Goal: Information Seeking & Learning: Understand process/instructions

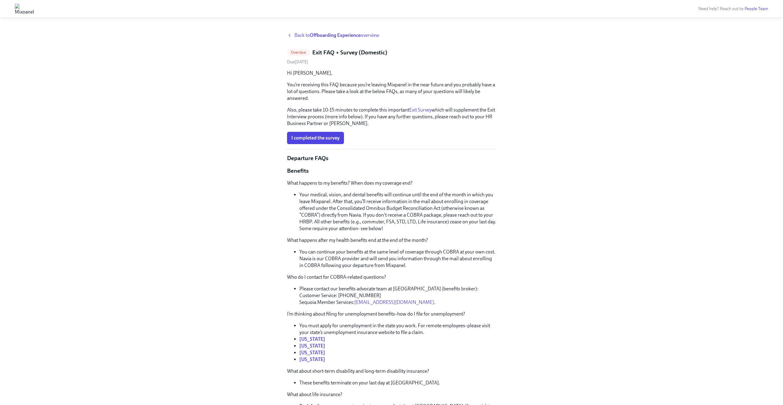
click at [421, 110] on link "Exit Survey" at bounding box center [420, 110] width 22 height 6
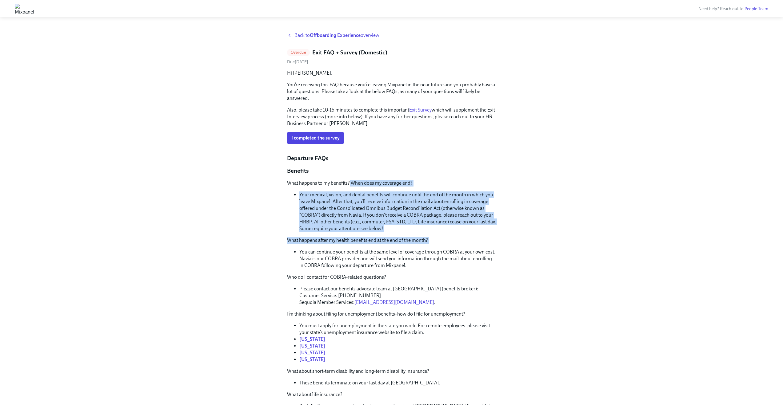
drag, startPoint x: 350, startPoint y: 182, endPoint x: 354, endPoint y: 248, distance: 66.3
click at [354, 249] on li "You can continue your benefits at the same level of coverage through COBRA at y…" at bounding box center [397, 259] width 197 height 20
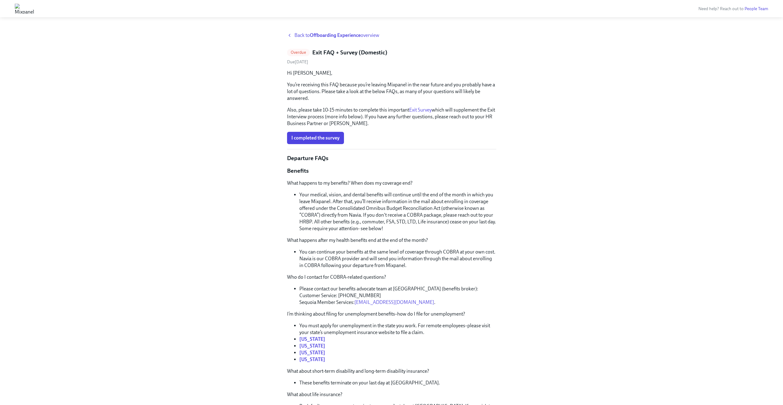
click at [359, 204] on li "Your medical, vision, and dental benefits will continue until the end of the mo…" at bounding box center [397, 212] width 197 height 41
click at [358, 203] on li "Your medical, vision, and dental benefits will continue until the end of the mo…" at bounding box center [397, 212] width 197 height 41
click at [363, 209] on li "Your medical, vision, and dental benefits will continue until the end of the mo…" at bounding box center [397, 212] width 197 height 41
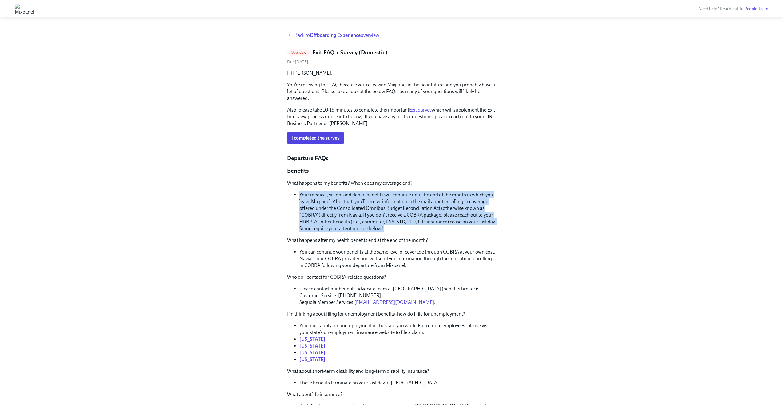
click at [363, 209] on li "Your medical, vision, and dental benefits will continue until the end of the mo…" at bounding box center [397, 212] width 197 height 41
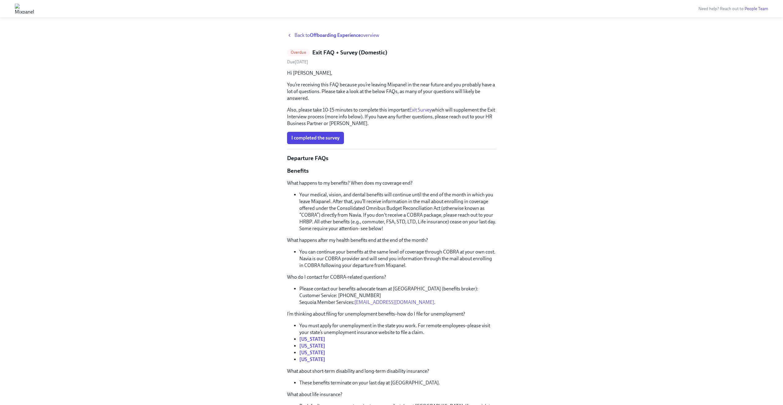
click at [338, 262] on li "You can continue your benefits at the same level of coverage through COBRA at y…" at bounding box center [397, 259] width 197 height 20
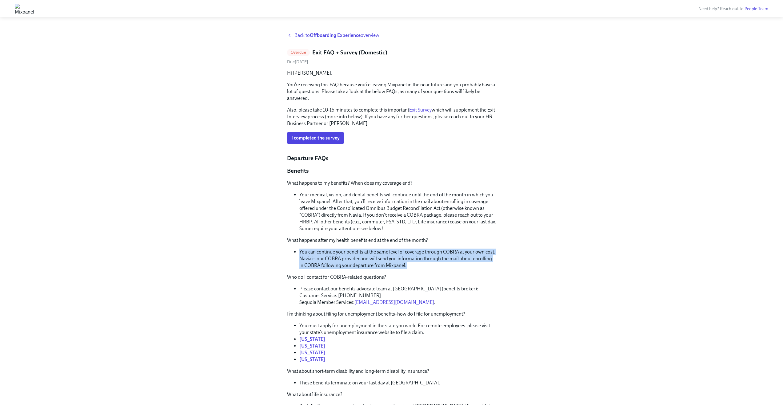
click at [338, 262] on li "You can continue your benefits at the same level of coverage through COBRA at y…" at bounding box center [397, 259] width 197 height 20
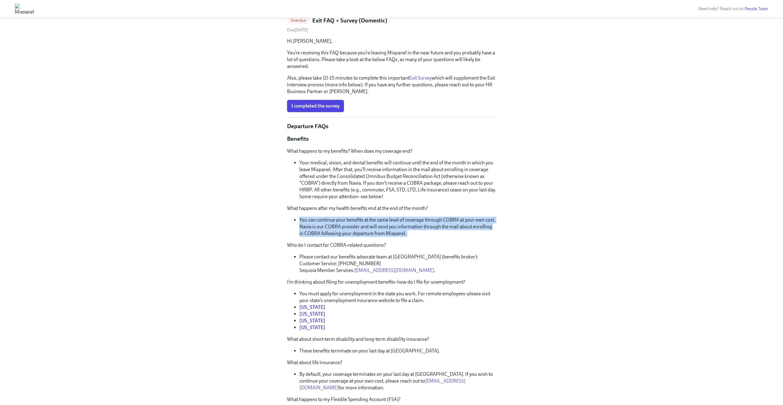
scroll to position [125, 0]
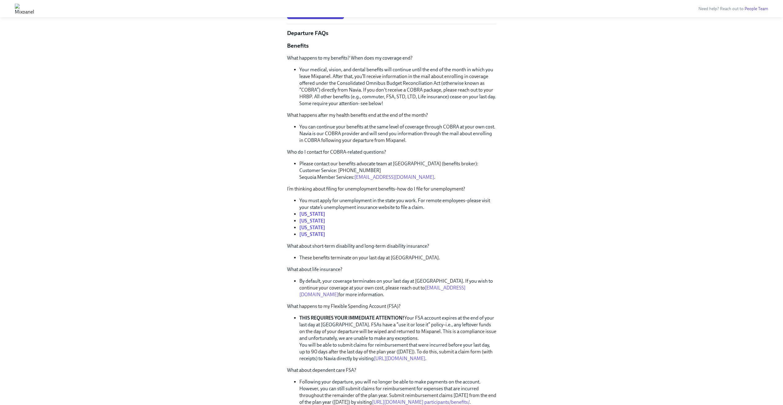
click at [357, 255] on li "These benefits terminate on your last day at [GEOGRAPHIC_DATA]." at bounding box center [397, 258] width 197 height 7
click at [352, 283] on li "By default, your coverage terminates on your last day at [GEOGRAPHIC_DATA]. If …" at bounding box center [397, 288] width 197 height 20
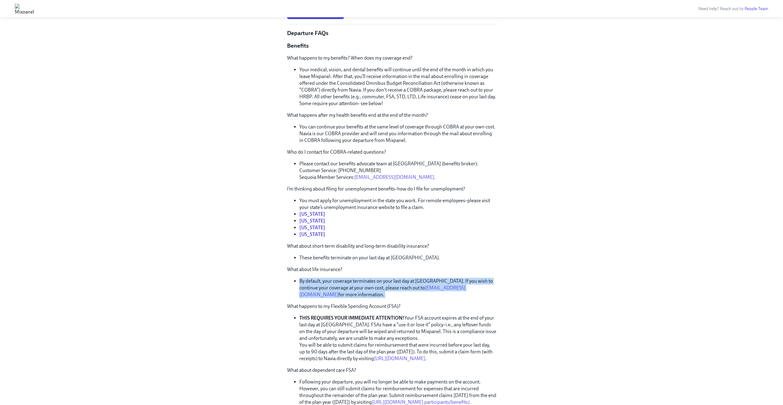
click at [352, 283] on li "By default, your coverage terminates on your last day at [GEOGRAPHIC_DATA]. If …" at bounding box center [397, 288] width 197 height 20
click at [346, 320] on strong "THIS REQUIRES YOUR IMMEDIATE ATTENTION!" at bounding box center [351, 318] width 105 height 6
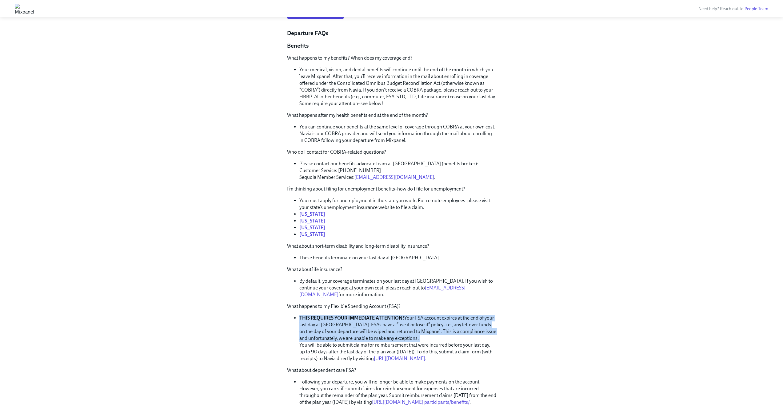
click at [346, 320] on strong "THIS REQUIRES YOUR IMMEDIATE ATTENTION!" at bounding box center [351, 318] width 105 height 6
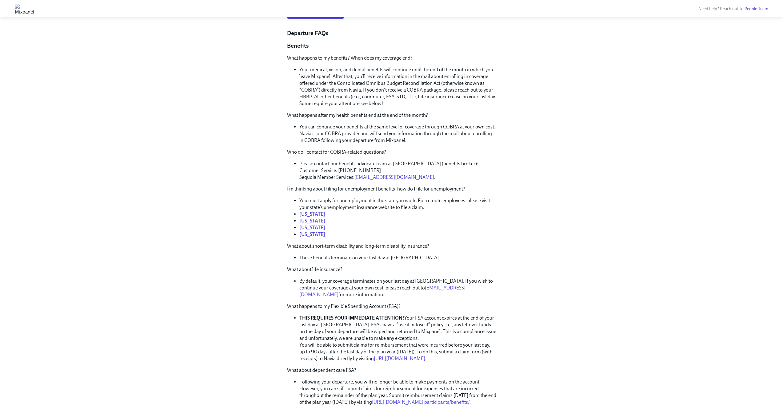
click at [351, 307] on p "What happens to my Flexible Spending Account (FSA)?" at bounding box center [391, 306] width 209 height 7
click at [347, 339] on li "THIS REQUIRES YOUR IMMEDIATE ATTENTION! Your FSA account expires at the end of …" at bounding box center [397, 338] width 197 height 47
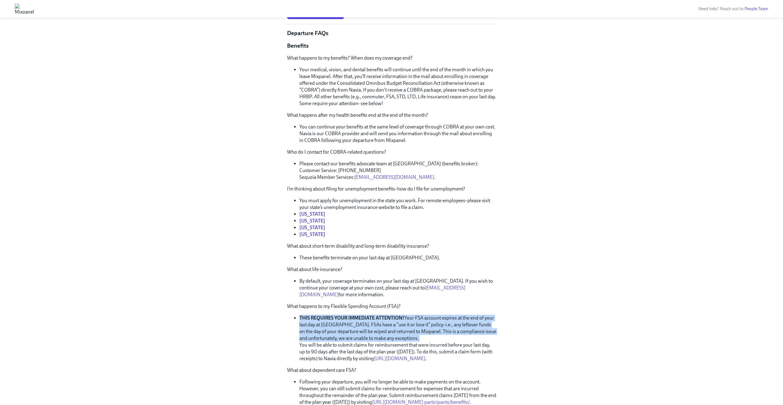
click at [347, 339] on li "THIS REQUIRES YOUR IMMEDIATE ATTENTION! Your FSA account expires at the end of …" at bounding box center [397, 338] width 197 height 47
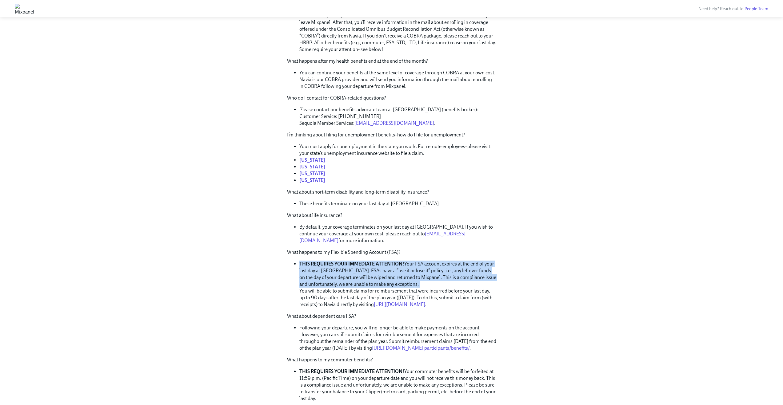
scroll to position [369, 0]
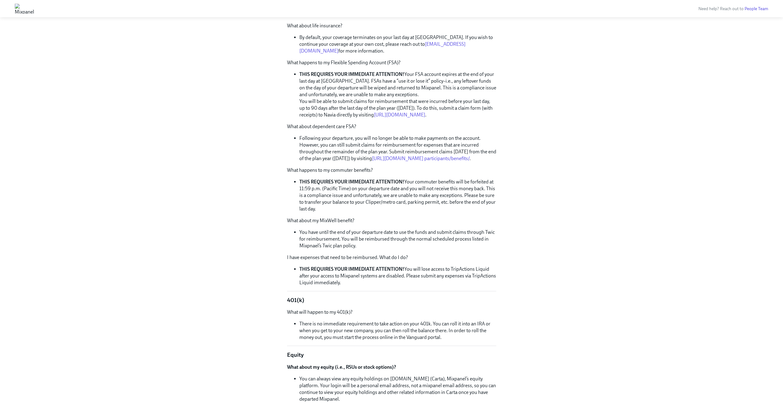
click at [377, 213] on li "THIS REQUIRES YOUR IMMEDIATE ATTENTION! Your commuter benefits will be forfeite…" at bounding box center [397, 196] width 197 height 34
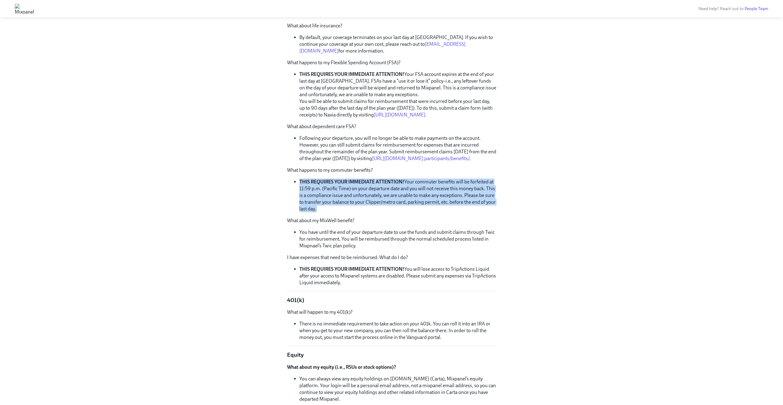
click at [377, 213] on li "THIS REQUIRES YOUR IMMEDIATE ATTENTION! Your commuter benefits will be forfeite…" at bounding box center [397, 196] width 197 height 34
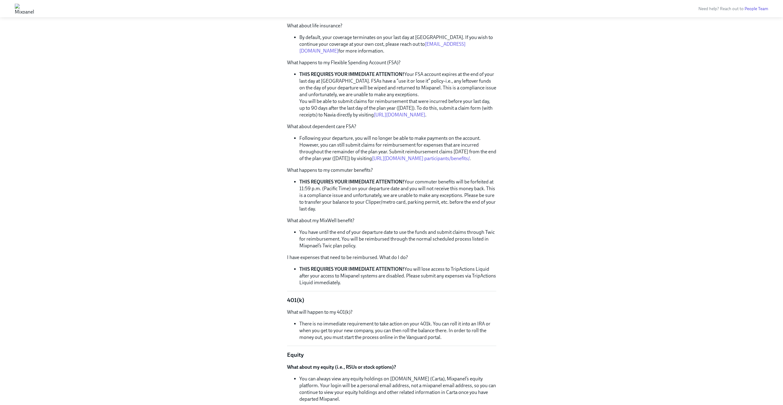
click at [385, 281] on li "THIS REQUIRES YOUR IMMEDIATE ATTENTION! You will lose access to TripActions Liq…" at bounding box center [397, 276] width 197 height 20
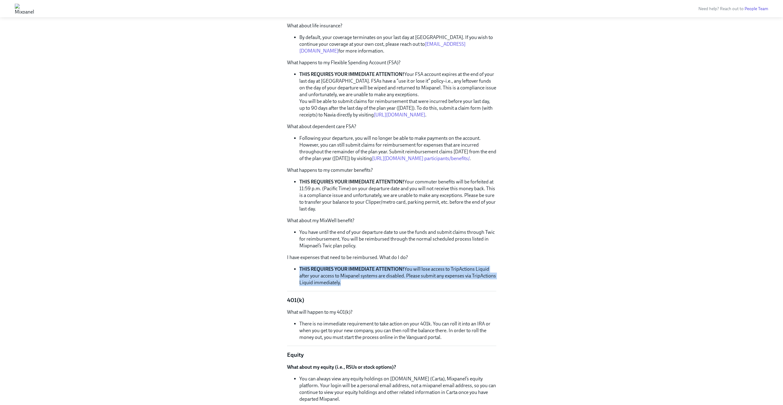
drag, startPoint x: 385, startPoint y: 281, endPoint x: 388, endPoint y: 275, distance: 6.7
click at [385, 281] on li "THIS REQUIRES YOUR IMMEDIATE ATTENTION! You will lose access to TripActions Liq…" at bounding box center [397, 276] width 197 height 20
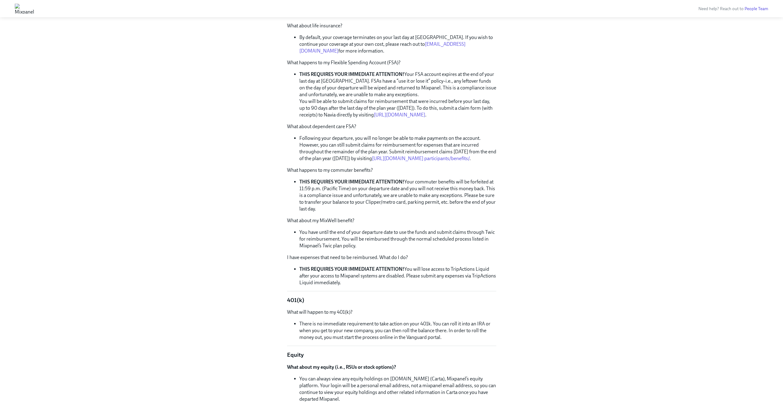
click at [394, 250] on li "You have until the end of your departure date to use the funds and submit claim…" at bounding box center [397, 239] width 197 height 20
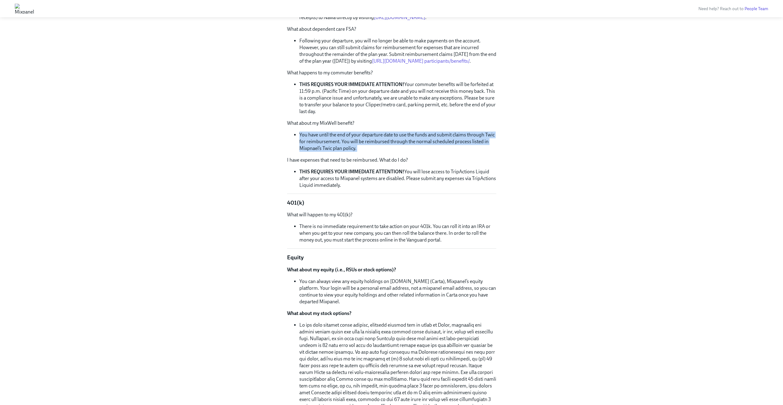
scroll to position [480, 0]
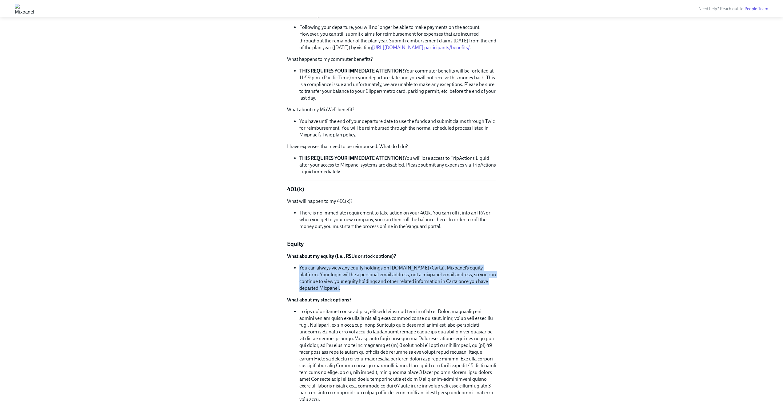
drag, startPoint x: 315, startPoint y: 269, endPoint x: 322, endPoint y: 303, distance: 35.4
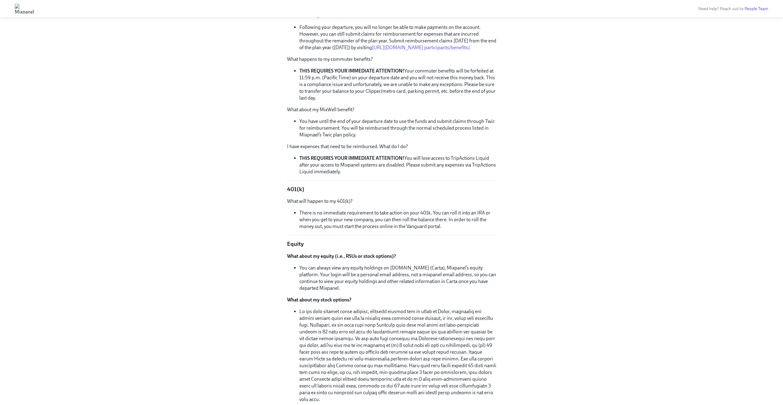
click at [322, 303] on p "What about my stock options?" at bounding box center [391, 300] width 209 height 7
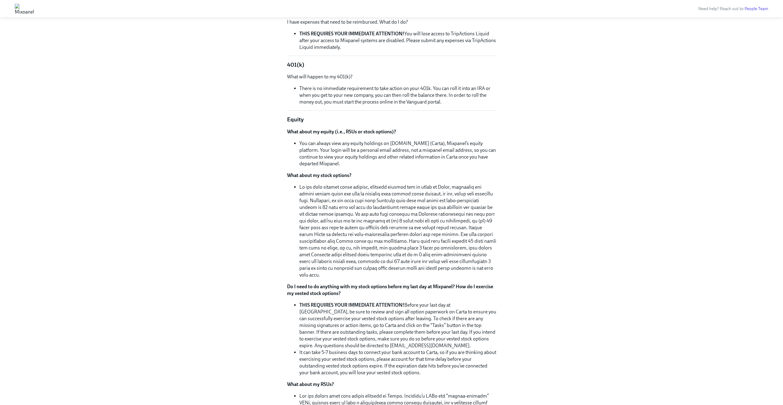
scroll to position [618, 0]
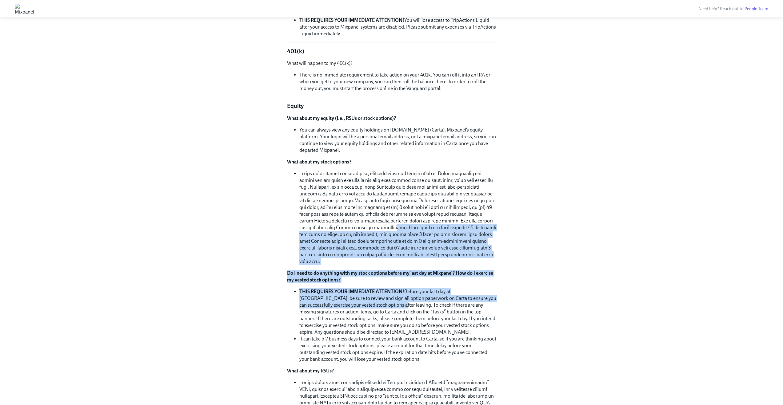
drag, startPoint x: 340, startPoint y: 233, endPoint x: 361, endPoint y: 307, distance: 76.4
click at [361, 306] on div "What about my equity (i.e., RSUs or stock options)? You can always view any equ…" at bounding box center [391, 288] width 209 height 346
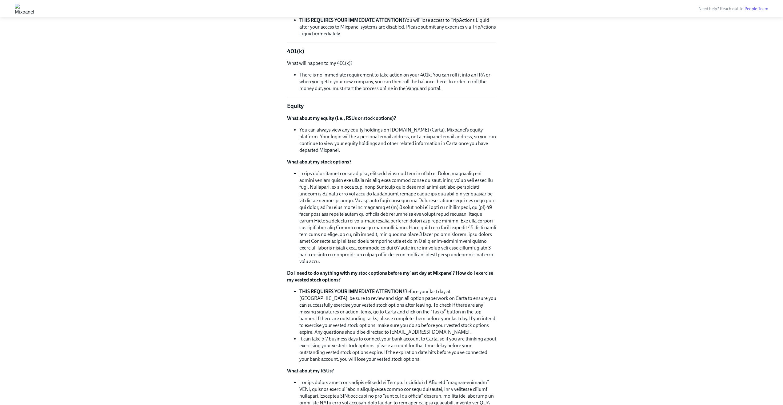
click at [362, 310] on li "THIS REQUIRES YOUR IMMEDIATE ATTENTION! Before your last day at [GEOGRAPHIC_DAT…" at bounding box center [397, 312] width 197 height 47
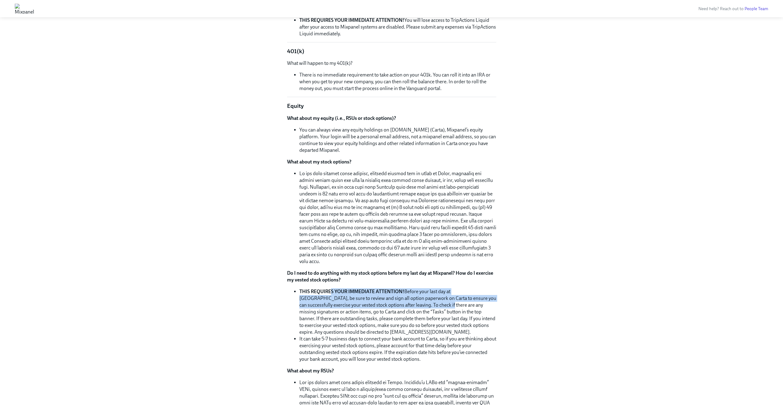
drag, startPoint x: 331, startPoint y: 295, endPoint x: 408, endPoint y: 306, distance: 77.7
click at [408, 306] on li "THIS REQUIRES YOUR IMMEDIATE ATTENTION! Before your last day at [GEOGRAPHIC_DAT…" at bounding box center [397, 312] width 197 height 47
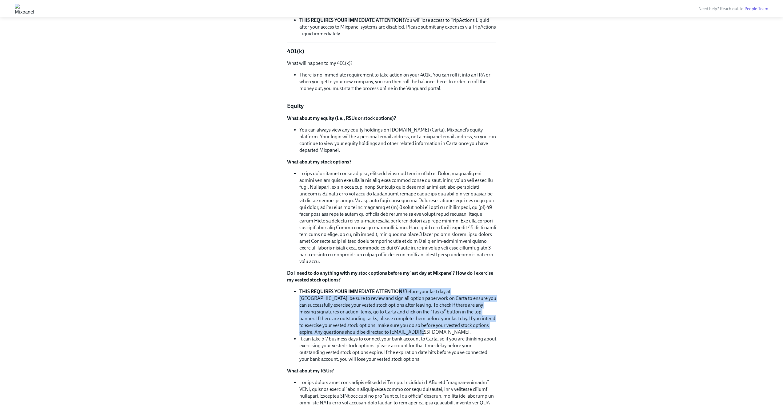
drag, startPoint x: 399, startPoint y: 290, endPoint x: 389, endPoint y: 332, distance: 43.0
click at [389, 332] on li "THIS REQUIRES YOUR IMMEDIATE ATTENTION! Before your last day at [GEOGRAPHIC_DAT…" at bounding box center [397, 312] width 197 height 47
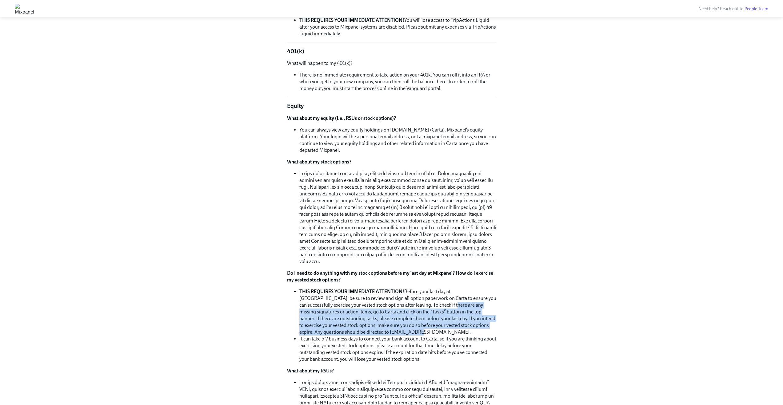
drag, startPoint x: 403, startPoint y: 310, endPoint x: 399, endPoint y: 293, distance: 17.6
click at [412, 305] on li "THIS REQUIRES YOUR IMMEDIATE ATTENTION! Before your last day at [GEOGRAPHIC_DAT…" at bounding box center [397, 312] width 197 height 47
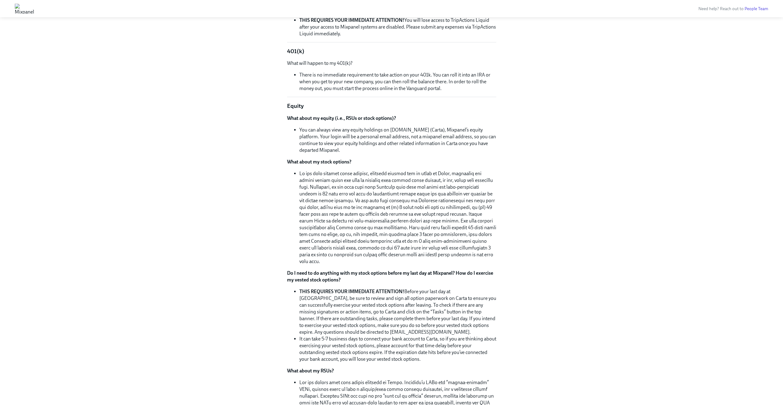
click at [398, 293] on strong "THIS REQUIRES YOUR IMMEDIATE ATTENTION!" at bounding box center [351, 292] width 105 height 6
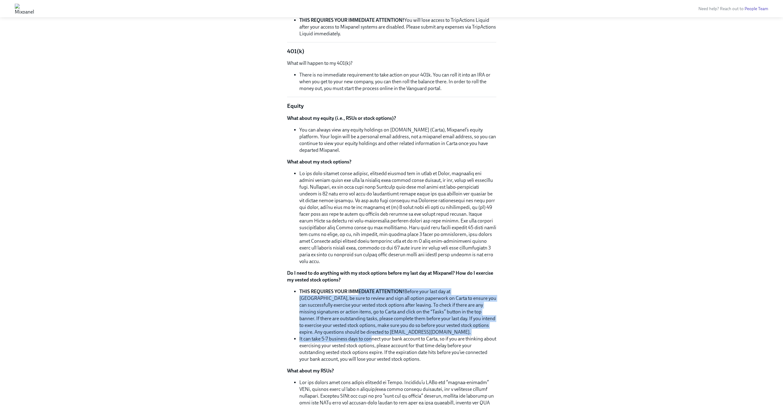
drag, startPoint x: 357, startPoint y: 293, endPoint x: 370, endPoint y: 341, distance: 50.1
click at [370, 341] on ul "THIS REQUIRES YOUR IMMEDIATE ATTENTION! Before your last day at [GEOGRAPHIC_DAT…" at bounding box center [391, 326] width 209 height 74
click at [376, 335] on li "THIS REQUIRES YOUR IMMEDIATE ATTENTION! Before your last day at [GEOGRAPHIC_DAT…" at bounding box center [397, 312] width 197 height 47
drag, startPoint x: 379, startPoint y: 335, endPoint x: 369, endPoint y: 287, distance: 48.6
click at [369, 287] on div "What about my equity (i.e., RSUs or stock options)? You can always view any equ…" at bounding box center [391, 288] width 209 height 346
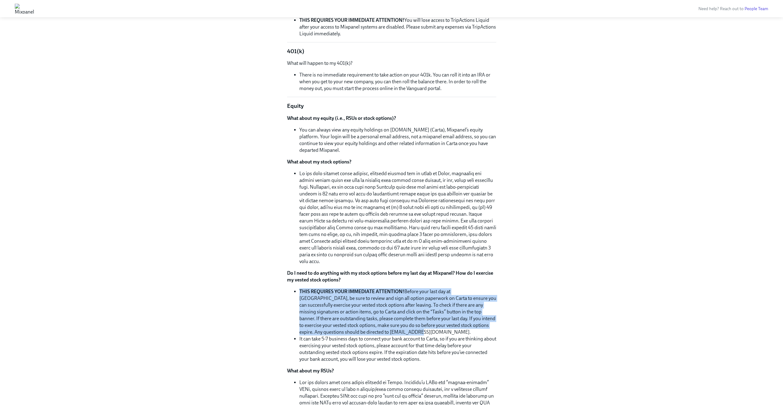
click at [369, 287] on div "What about my equity (i.e., RSUs or stock options)? You can always view any equ…" at bounding box center [391, 288] width 209 height 346
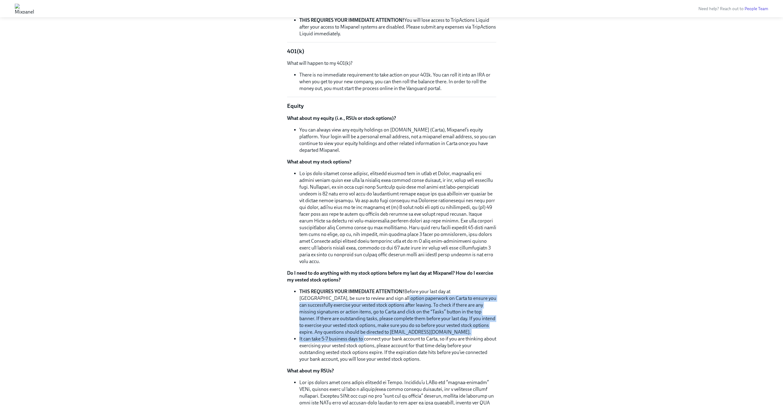
drag, startPoint x: 354, startPoint y: 296, endPoint x: 365, endPoint y: 341, distance: 46.0
click at [365, 341] on ul "THIS REQUIRES YOUR IMMEDIATE ATTENTION! Before your last day at [GEOGRAPHIC_DAT…" at bounding box center [391, 326] width 209 height 74
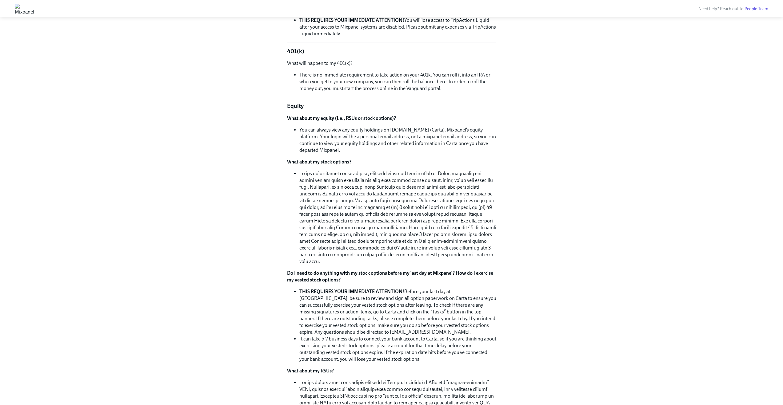
click at [365, 341] on li "It can take 5-7 business days to connect your bank account to Carta, so if you …" at bounding box center [397, 349] width 197 height 27
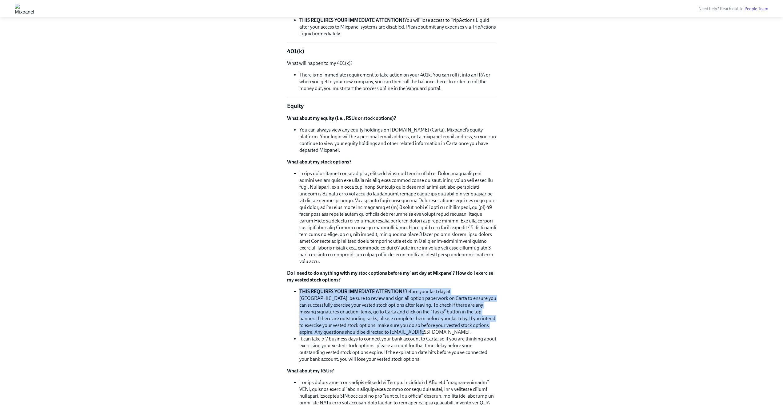
drag, startPoint x: 365, startPoint y: 332, endPoint x: 367, endPoint y: 287, distance: 44.7
click at [367, 287] on div "What about my equity (i.e., RSUs or stock options)? You can always view any equ…" at bounding box center [391, 288] width 209 height 346
drag, startPoint x: 353, startPoint y: 294, endPoint x: 369, endPoint y: 325, distance: 35.1
click at [369, 325] on li "THIS REQUIRES YOUR IMMEDIATE ATTENTION! Before your last day at [GEOGRAPHIC_DAT…" at bounding box center [397, 312] width 197 height 47
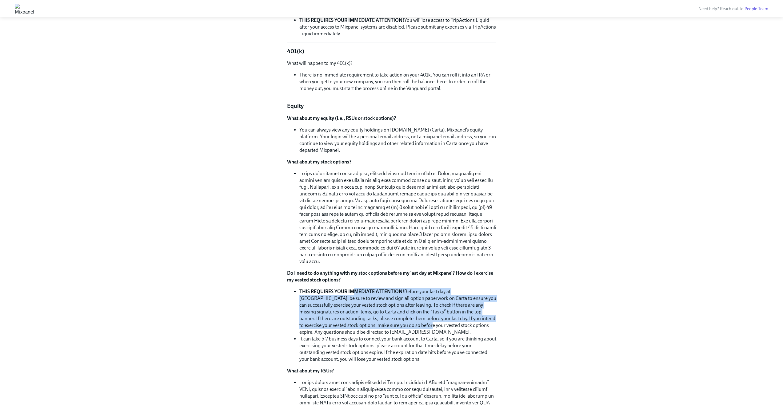
click at [369, 325] on li "THIS REQUIRES YOUR IMMEDIATE ATTENTION! Before your last day at [GEOGRAPHIC_DAT…" at bounding box center [397, 312] width 197 height 47
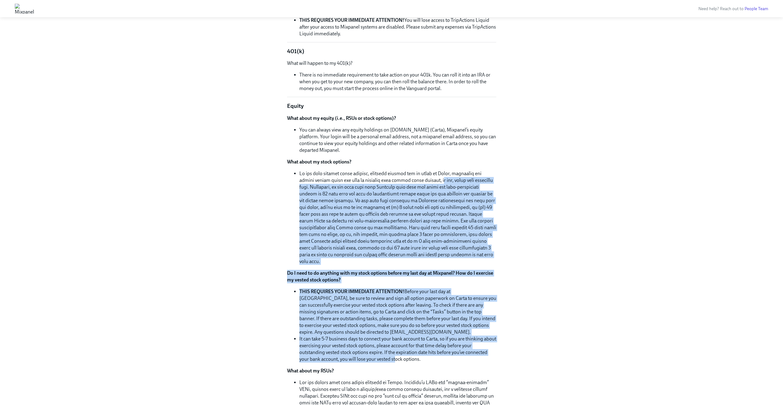
drag, startPoint x: 424, startPoint y: 189, endPoint x: 394, endPoint y: 346, distance: 160.0
click at [395, 357] on div "What about my equity (i.e., RSUs or stock options)? You can always view any equ…" at bounding box center [391, 288] width 209 height 346
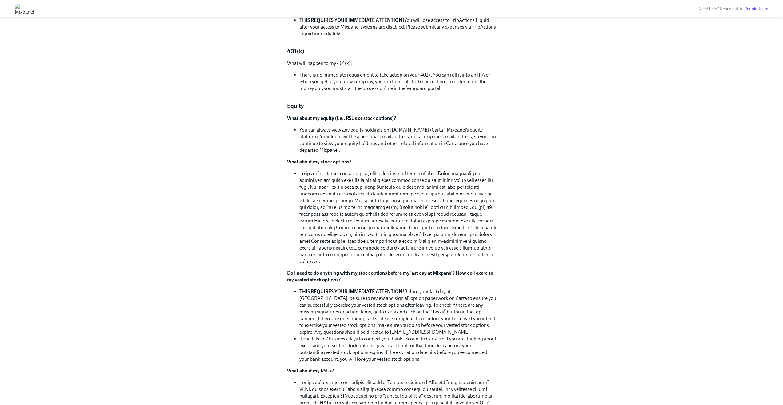
click at [387, 303] on li "THIS REQUIRES YOUR IMMEDIATE ATTENTION! Before your last day at [GEOGRAPHIC_DAT…" at bounding box center [397, 312] width 197 height 47
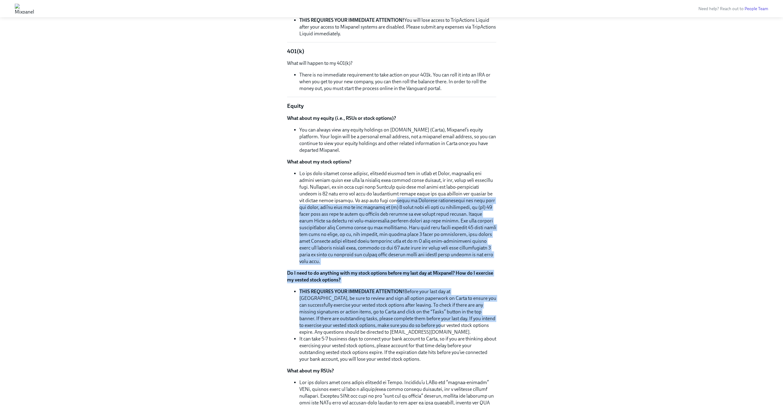
drag, startPoint x: 375, startPoint y: 210, endPoint x: 376, endPoint y: 328, distance: 118.5
click at [377, 329] on div "What about my equity (i.e., RSUs or stock options)? You can always view any equ…" at bounding box center [391, 288] width 209 height 346
click at [372, 328] on li "THIS REQUIRES YOUR IMMEDIATE ATTENTION! Before your last day at [GEOGRAPHIC_DAT…" at bounding box center [397, 312] width 197 height 47
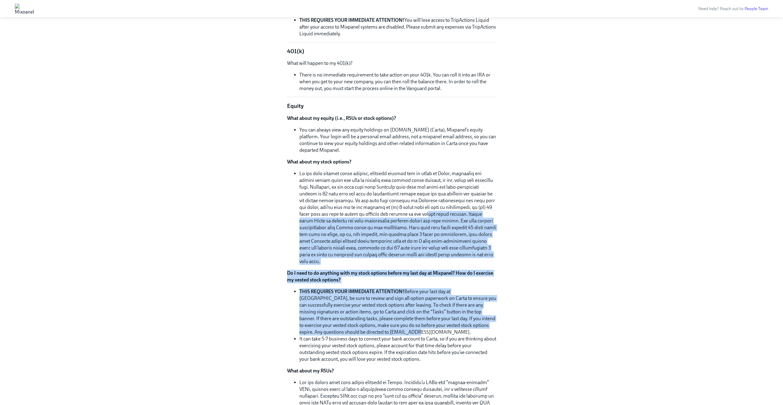
drag, startPoint x: 406, startPoint y: 349, endPoint x: 390, endPoint y: 221, distance: 128.9
click at [393, 220] on div "What about my equity (i.e., RSUs or stock options)? You can always view any equ…" at bounding box center [391, 288] width 209 height 346
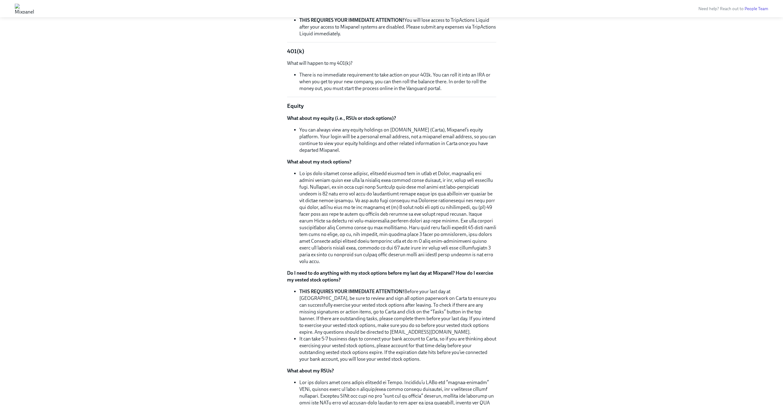
click at [390, 221] on li at bounding box center [397, 217] width 197 height 95
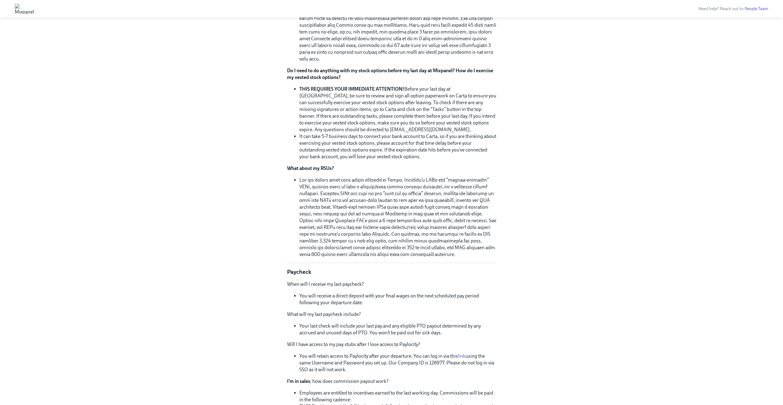
scroll to position [822, 0]
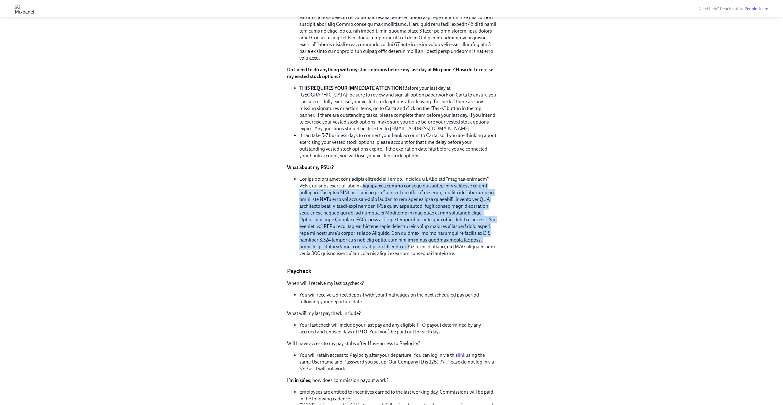
drag, startPoint x: 352, startPoint y: 183, endPoint x: 397, endPoint y: 250, distance: 80.5
click at [397, 250] on li at bounding box center [397, 216] width 197 height 81
drag, startPoint x: 385, startPoint y: 254, endPoint x: 412, endPoint y: 188, distance: 71.9
click at [412, 188] on li at bounding box center [397, 216] width 197 height 81
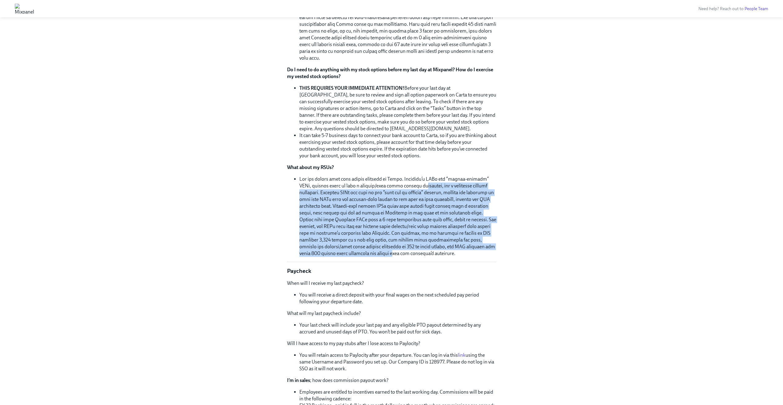
click at [412, 188] on li at bounding box center [397, 216] width 197 height 81
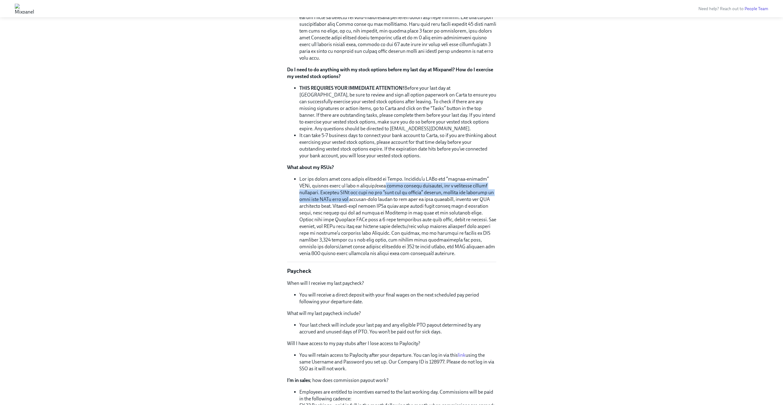
drag, startPoint x: 374, startPoint y: 188, endPoint x: 375, endPoint y: 202, distance: 13.5
click at [375, 202] on li at bounding box center [397, 216] width 197 height 81
click at [366, 188] on li at bounding box center [397, 216] width 197 height 81
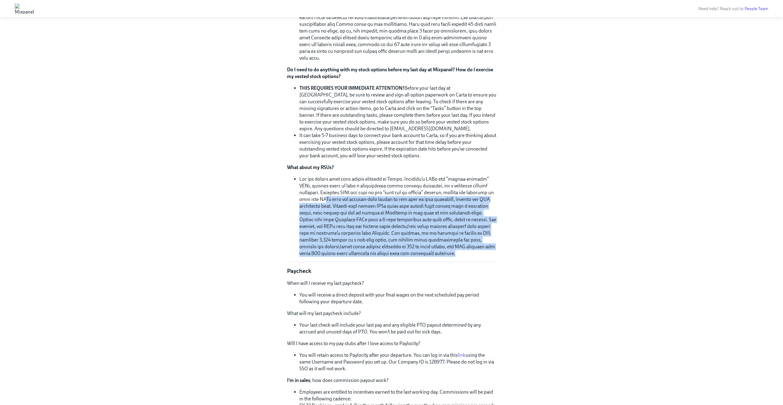
drag, startPoint x: 352, startPoint y: 200, endPoint x: 425, endPoint y: 265, distance: 97.4
click at [425, 265] on div "Hi [PERSON_NAME], You’re receiving this FAQ because you’re leaving Mixpanel in …" at bounding box center [391, 6] width 209 height 1517
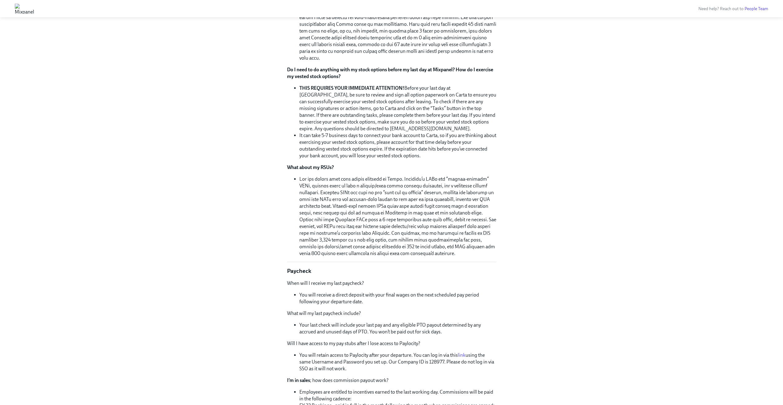
click at [425, 265] on div "Hi [PERSON_NAME], You’re receiving this FAQ because you’re leaving Mixpanel in …" at bounding box center [391, 6] width 209 height 1517
drag, startPoint x: 330, startPoint y: 204, endPoint x: 382, endPoint y: 209, distance: 52.5
click at [382, 209] on li at bounding box center [397, 216] width 197 height 81
click at [343, 210] on li at bounding box center [397, 216] width 197 height 81
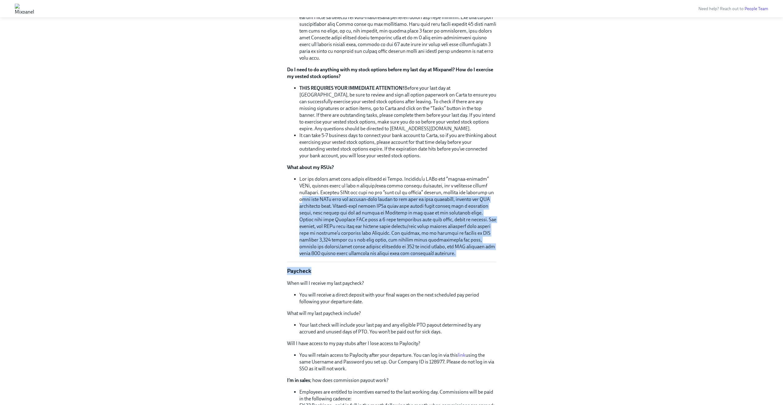
drag, startPoint x: 326, startPoint y: 198, endPoint x: 366, endPoint y: 202, distance: 39.9
click at [373, 248] on li at bounding box center [397, 216] width 197 height 81
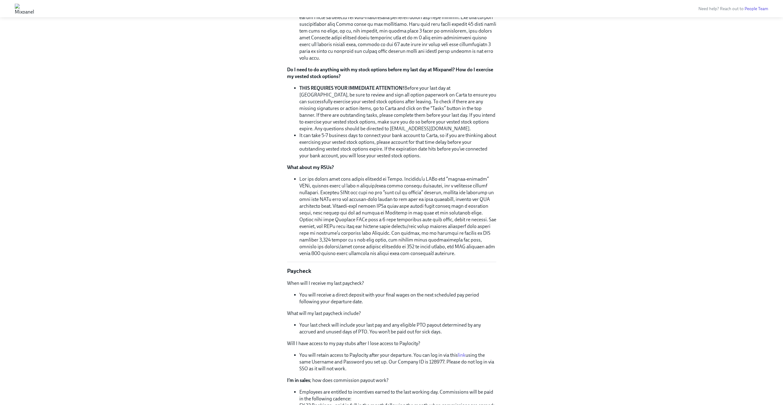
click at [366, 201] on li at bounding box center [397, 216] width 197 height 81
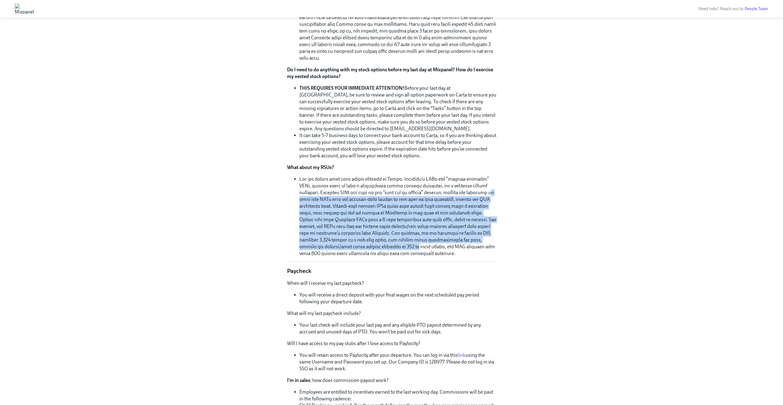
drag, startPoint x: 321, startPoint y: 201, endPoint x: 405, endPoint y: 250, distance: 98.2
click at [407, 249] on li at bounding box center [397, 216] width 197 height 81
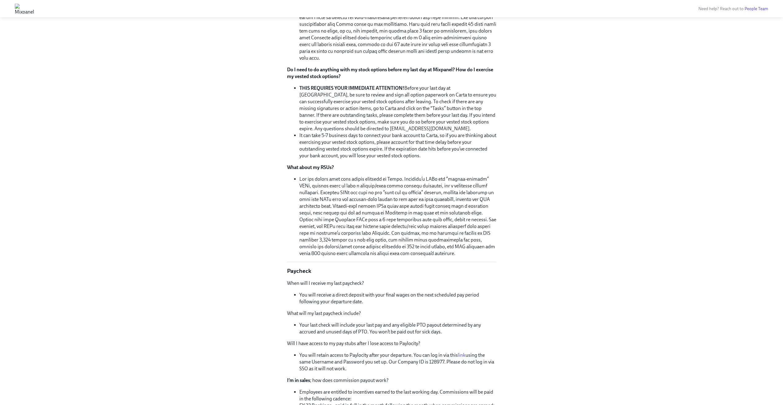
click at [404, 253] on li at bounding box center [397, 216] width 197 height 81
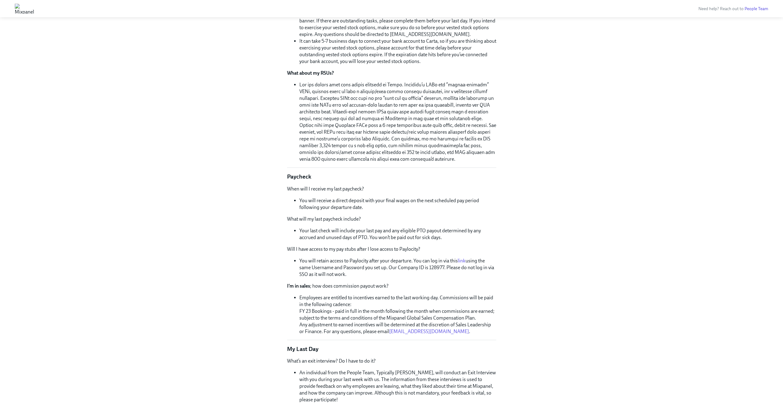
scroll to position [920, 0]
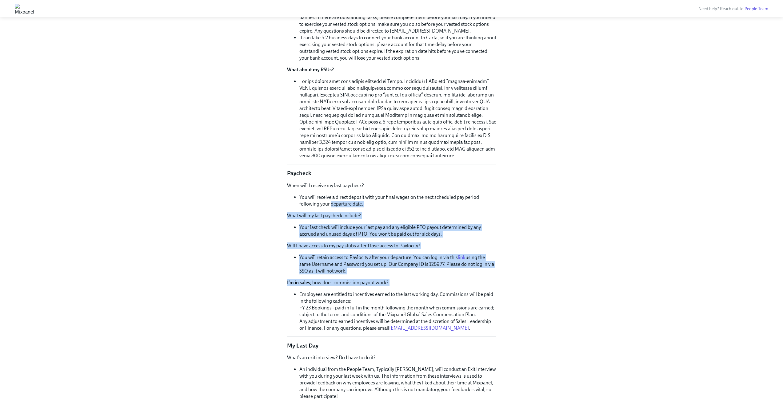
drag, startPoint x: 331, startPoint y: 201, endPoint x: 380, endPoint y: 290, distance: 101.8
click at [380, 290] on div "When will I receive my last paycheck? You will receive a direct deposit with yo…" at bounding box center [391, 257] width 209 height 150
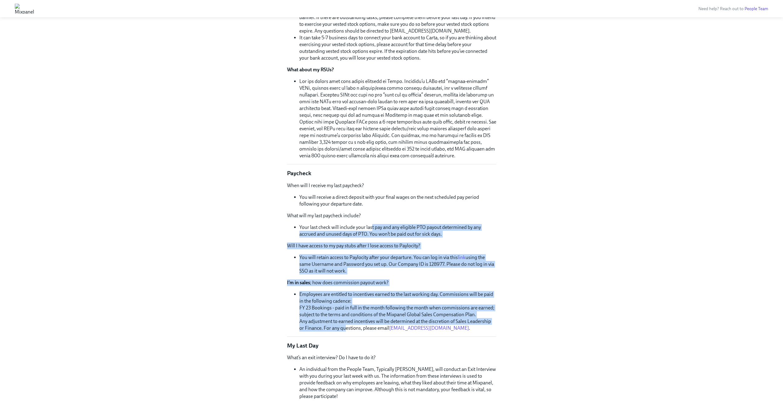
drag, startPoint x: 351, startPoint y: 303, endPoint x: 371, endPoint y: 228, distance: 77.2
click at [371, 228] on div "When will I receive my last paycheck? You will receive a direct deposit with yo…" at bounding box center [391, 257] width 209 height 150
click at [371, 228] on li "Your last check will include your last pay and any eligible PTO payout determin…" at bounding box center [397, 231] width 197 height 14
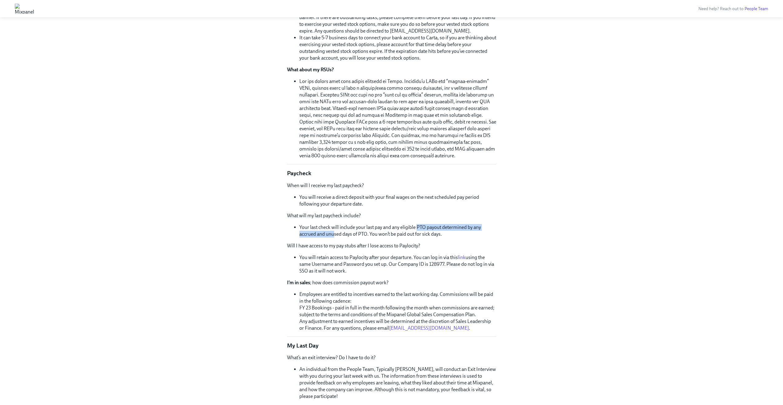
drag, startPoint x: 334, startPoint y: 231, endPoint x: 417, endPoint y: 230, distance: 83.4
click at [417, 230] on li "Your last check will include your last pay and any eligible PTO payout determin…" at bounding box center [397, 231] width 197 height 14
drag, startPoint x: 381, startPoint y: 236, endPoint x: 417, endPoint y: 240, distance: 35.4
click at [417, 240] on div "When will I receive my last paycheck? You will receive a direct deposit with yo…" at bounding box center [391, 257] width 209 height 150
drag, startPoint x: 414, startPoint y: 248, endPoint x: 406, endPoint y: 256, distance: 11.3
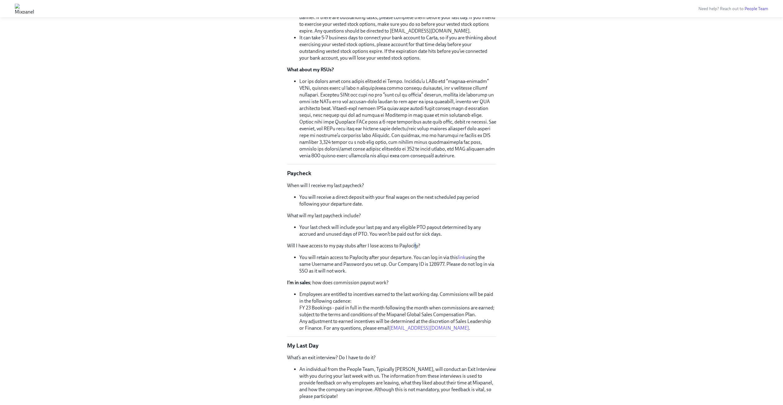
click at [413, 250] on div "When will I receive my last paycheck? You will receive a direct deposit with yo…" at bounding box center [391, 257] width 209 height 150
drag, startPoint x: 377, startPoint y: 251, endPoint x: 412, endPoint y: 256, distance: 35.4
click at [413, 254] on div "When will I receive my last paycheck? You will receive a direct deposit with yo…" at bounding box center [391, 257] width 209 height 150
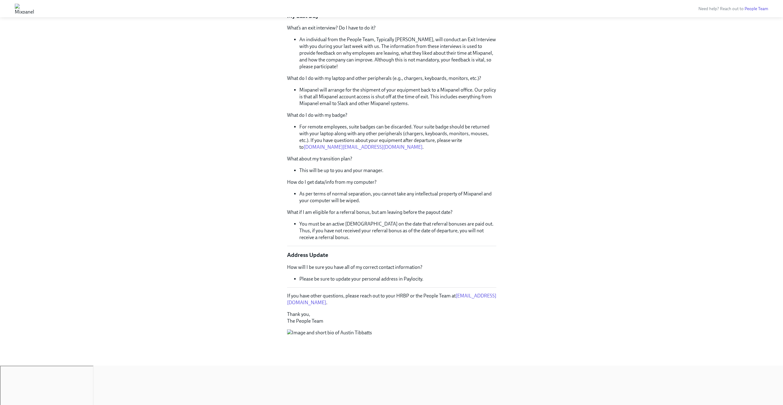
scroll to position [1258, 0]
